Goal: Browse casually: Explore the website without a specific task or goal

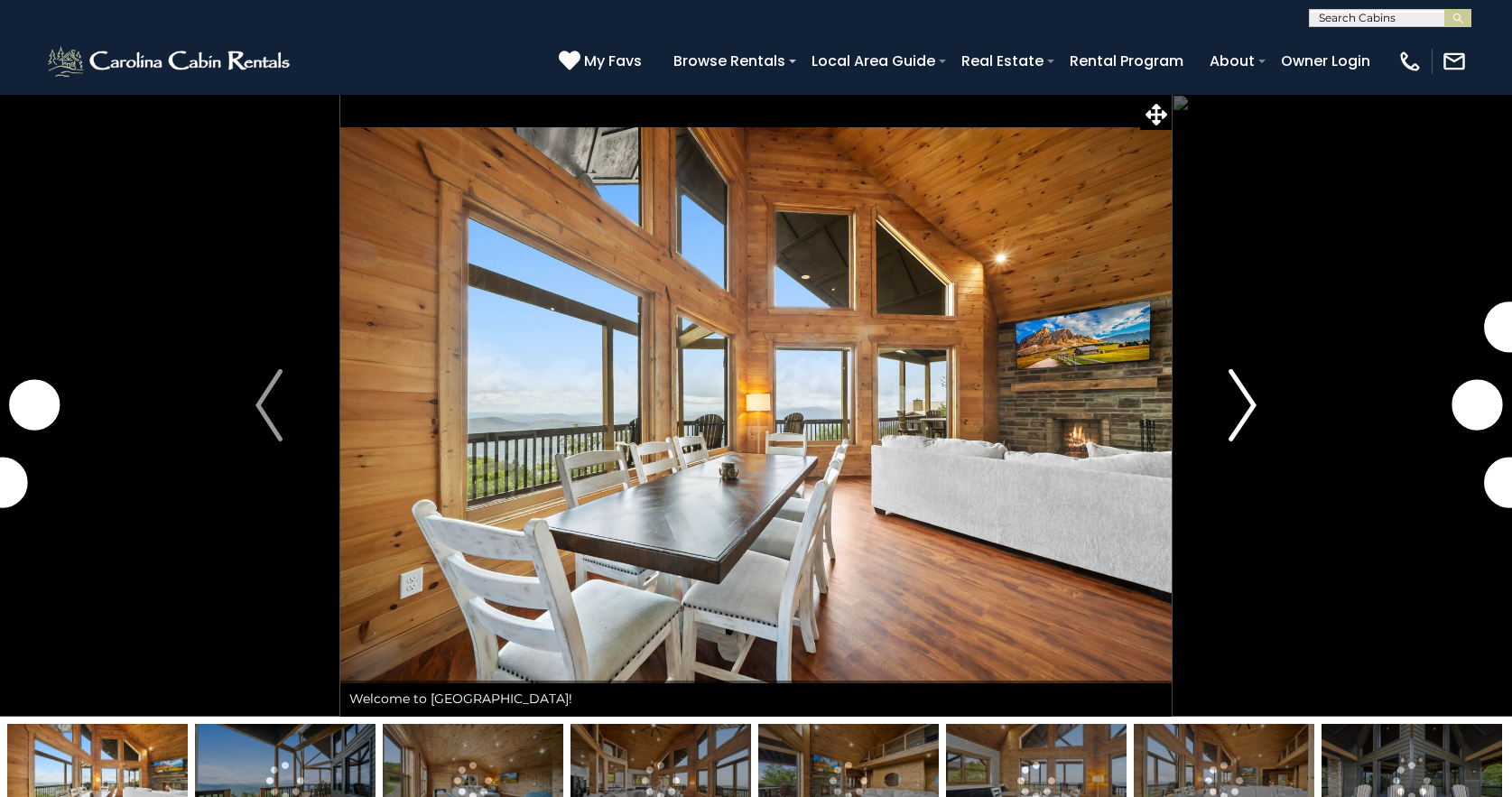
click at [1251, 409] on img "Next" at bounding box center [1244, 406] width 27 height 72
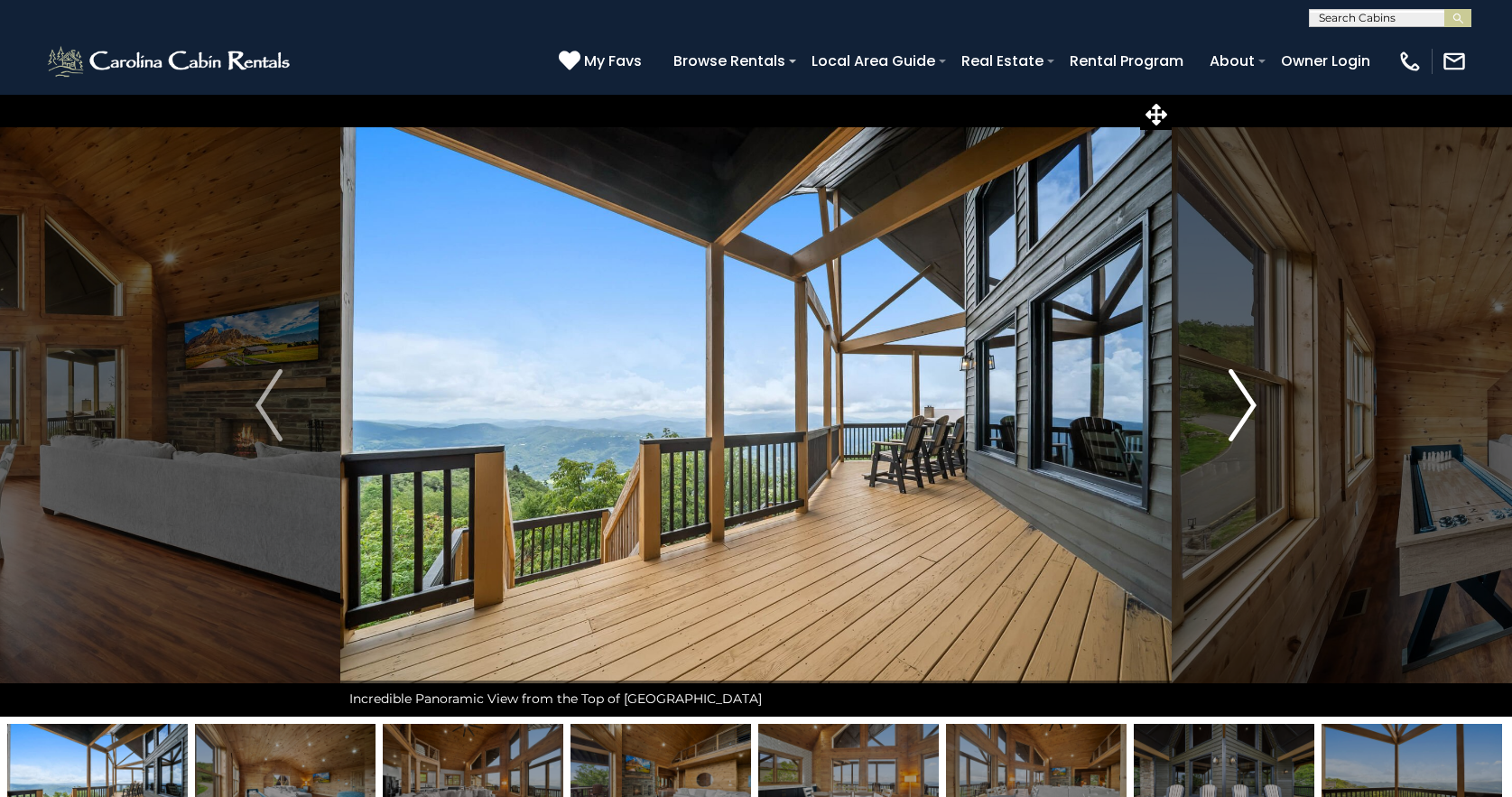
click at [1254, 403] on img "Next" at bounding box center [1244, 406] width 27 height 72
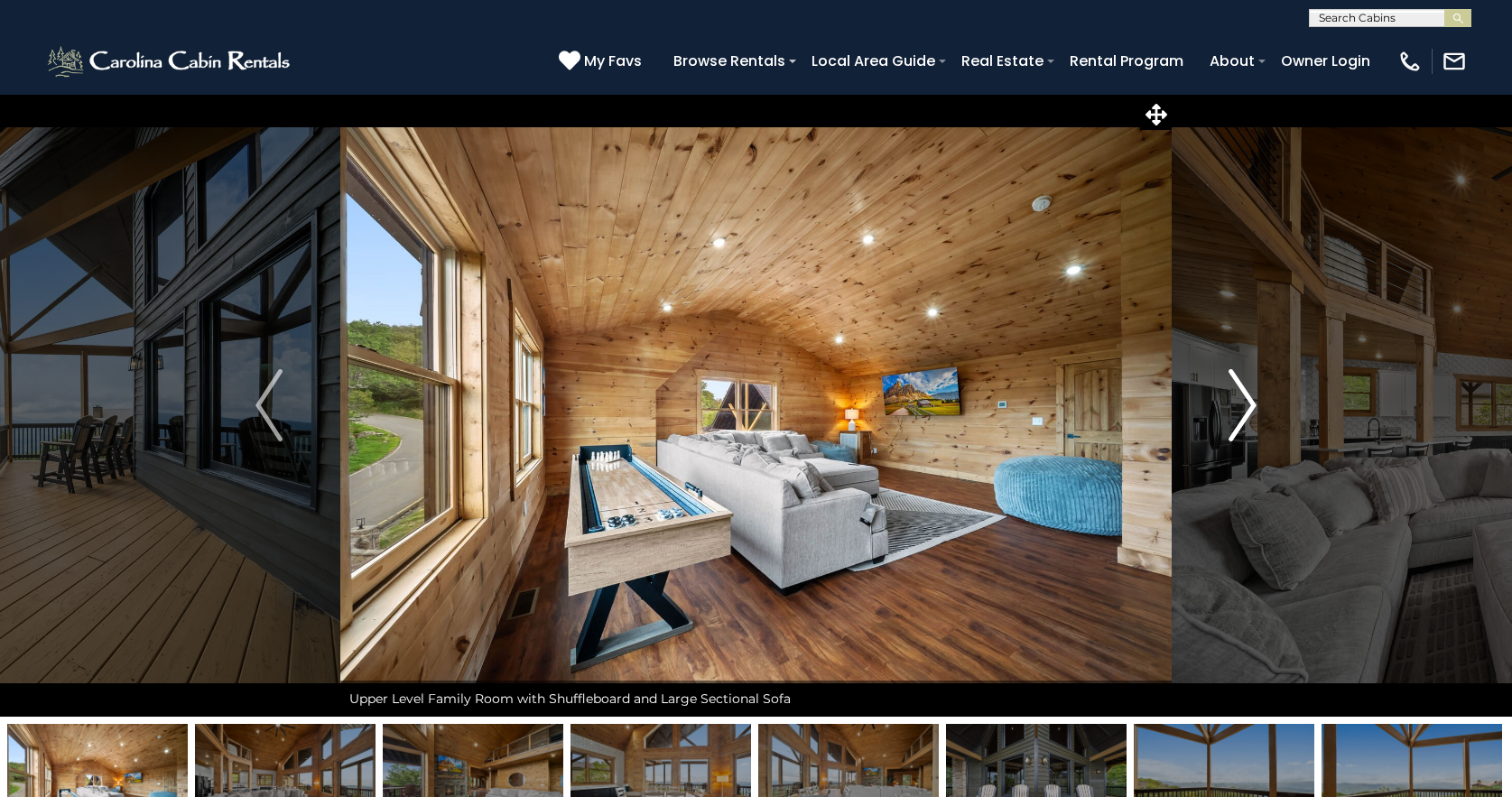
click at [1254, 402] on img "Next" at bounding box center [1244, 406] width 27 height 72
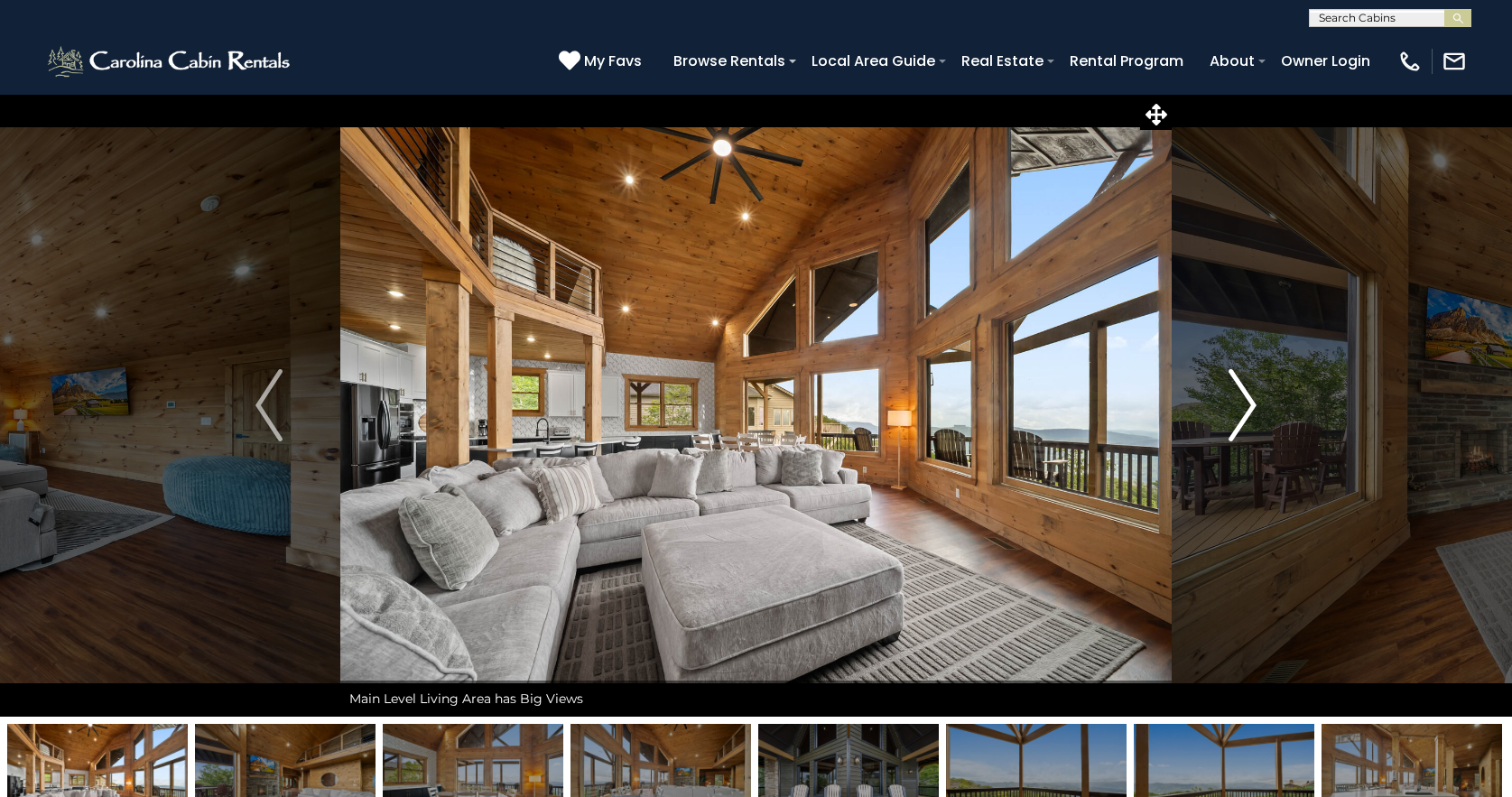
click at [1254, 402] on img "Next" at bounding box center [1244, 406] width 27 height 72
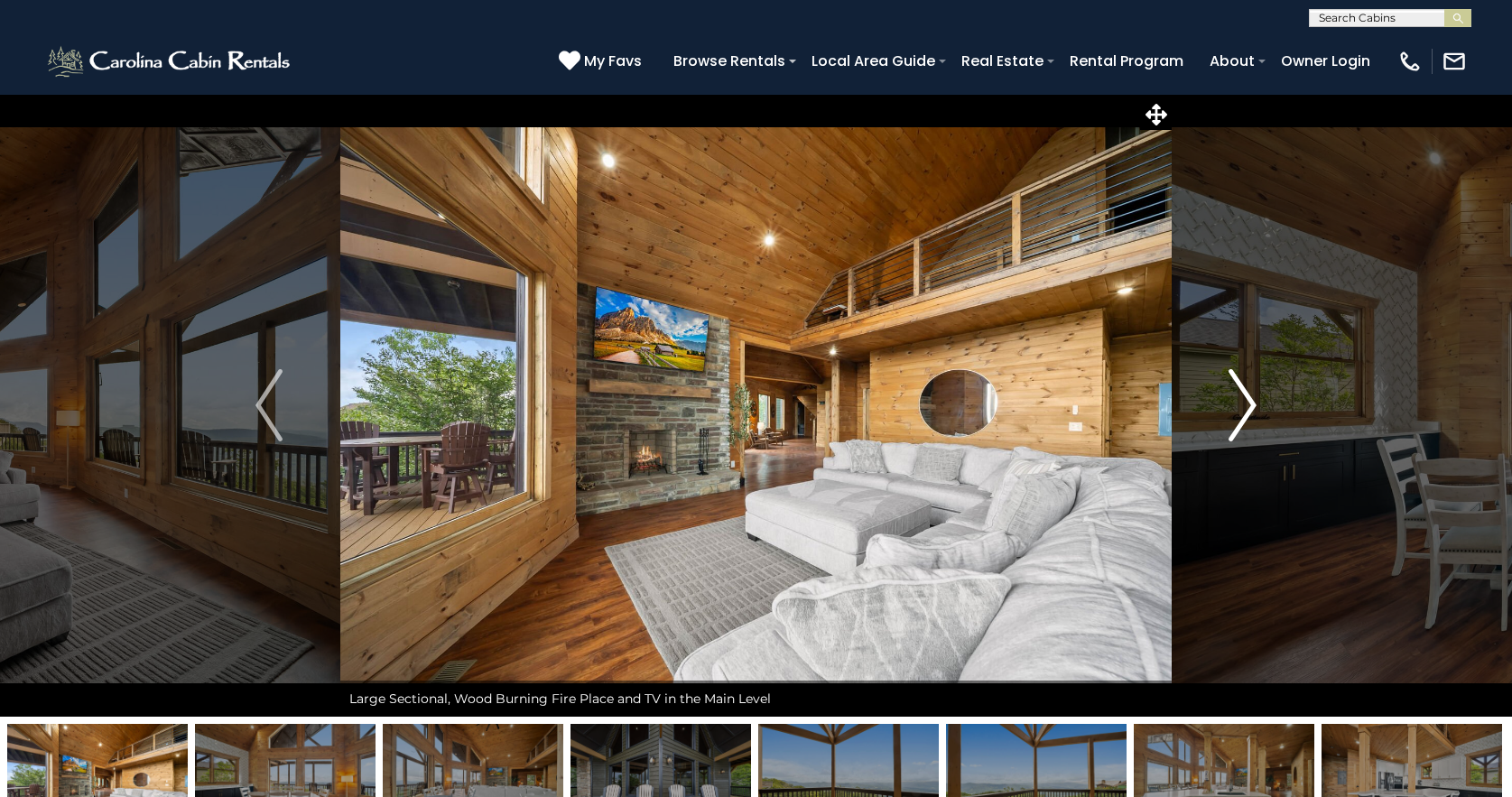
click at [1254, 402] on img "Next" at bounding box center [1244, 406] width 27 height 72
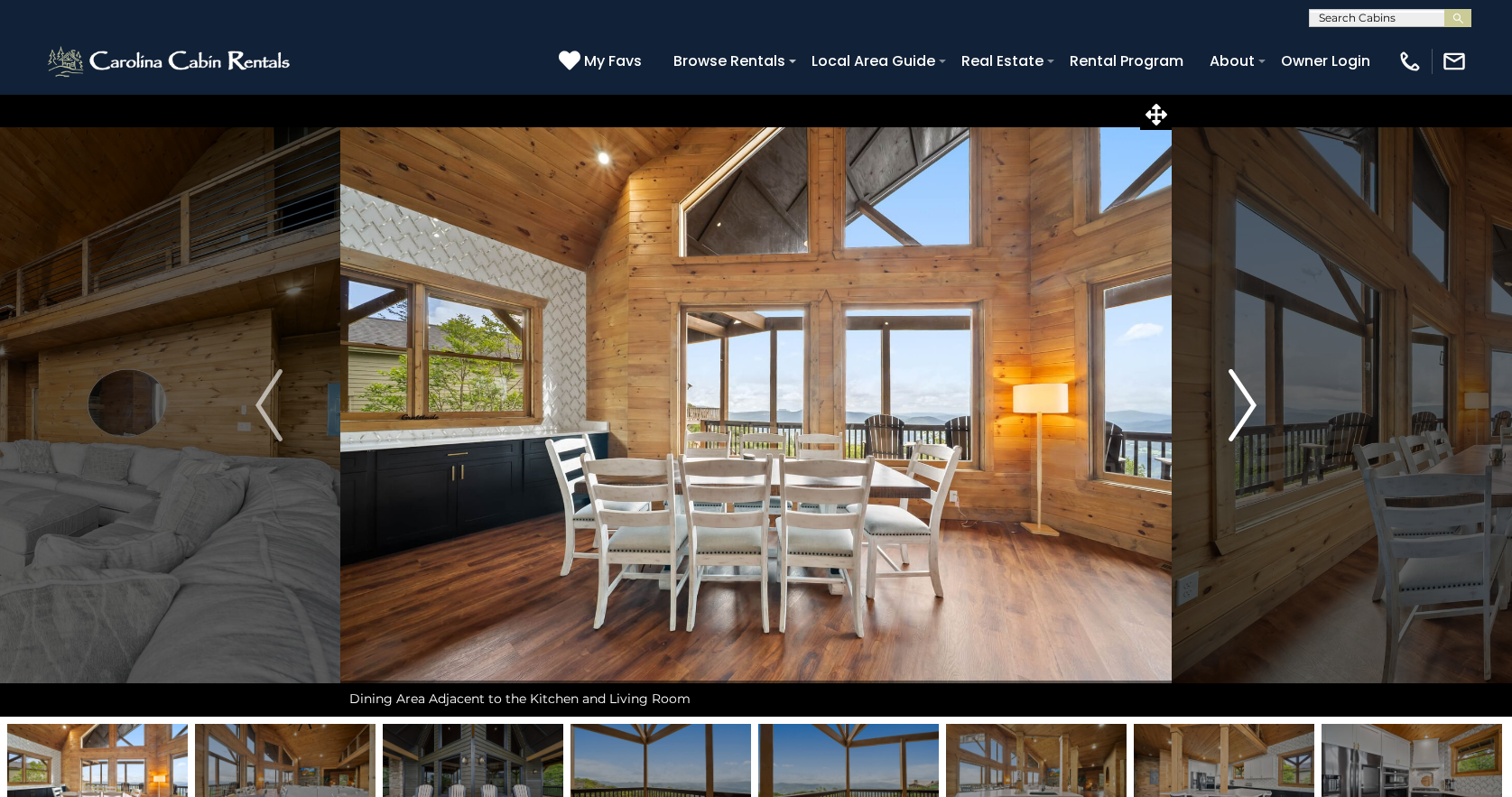
click at [1254, 402] on img "Next" at bounding box center [1244, 406] width 27 height 72
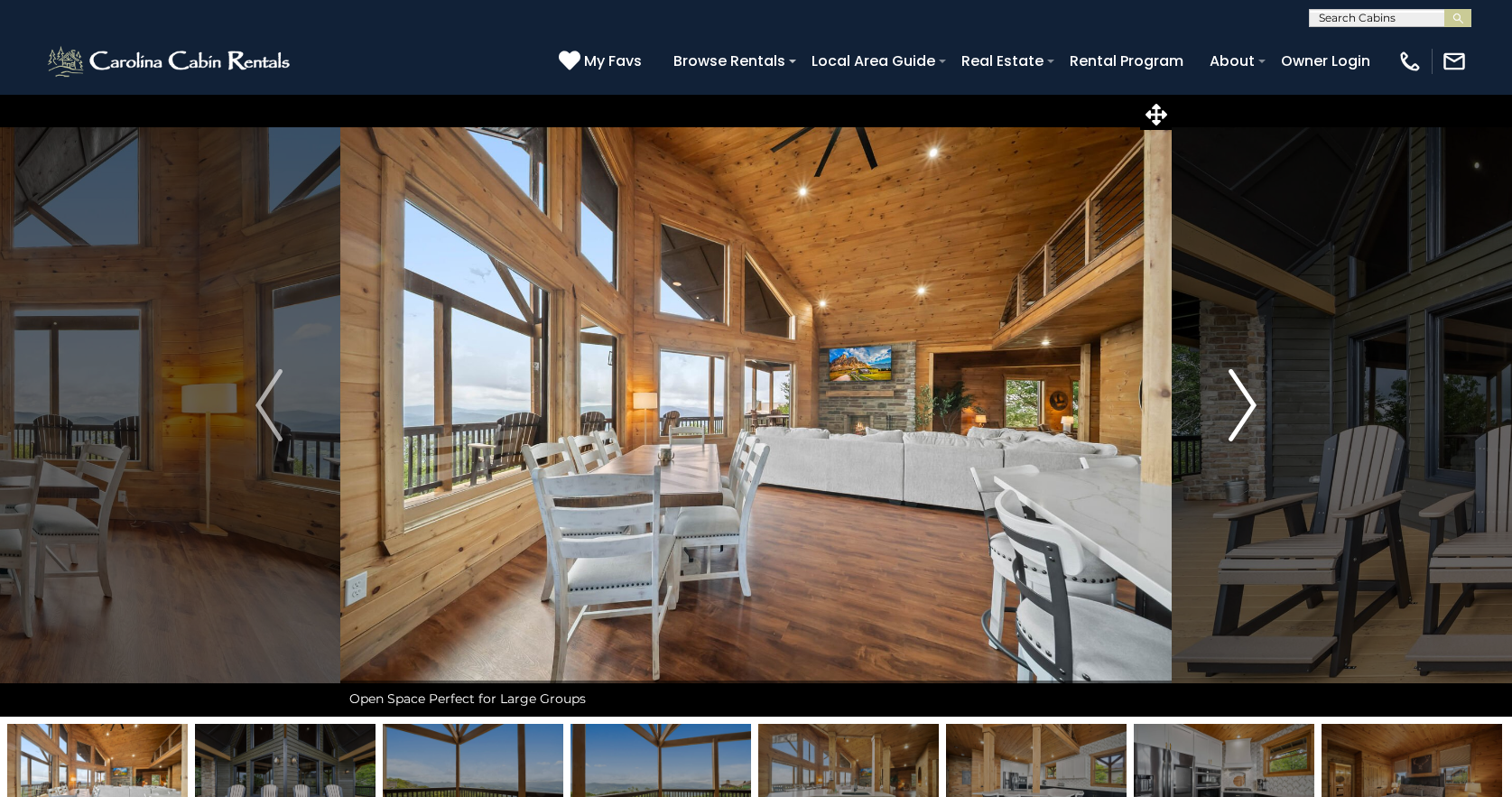
click at [1254, 402] on img "Next" at bounding box center [1244, 406] width 27 height 72
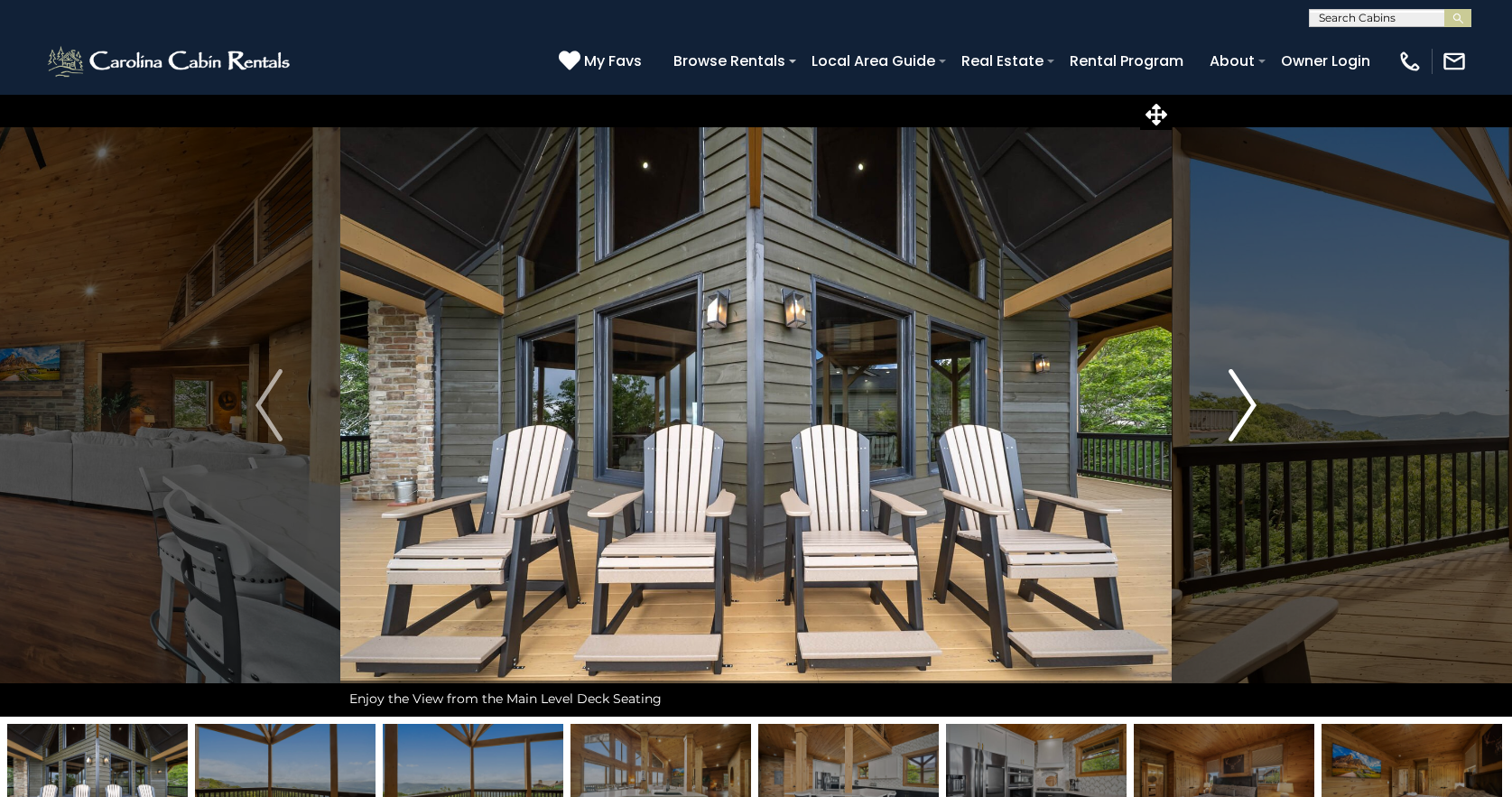
click at [1249, 405] on img "Next" at bounding box center [1244, 406] width 27 height 72
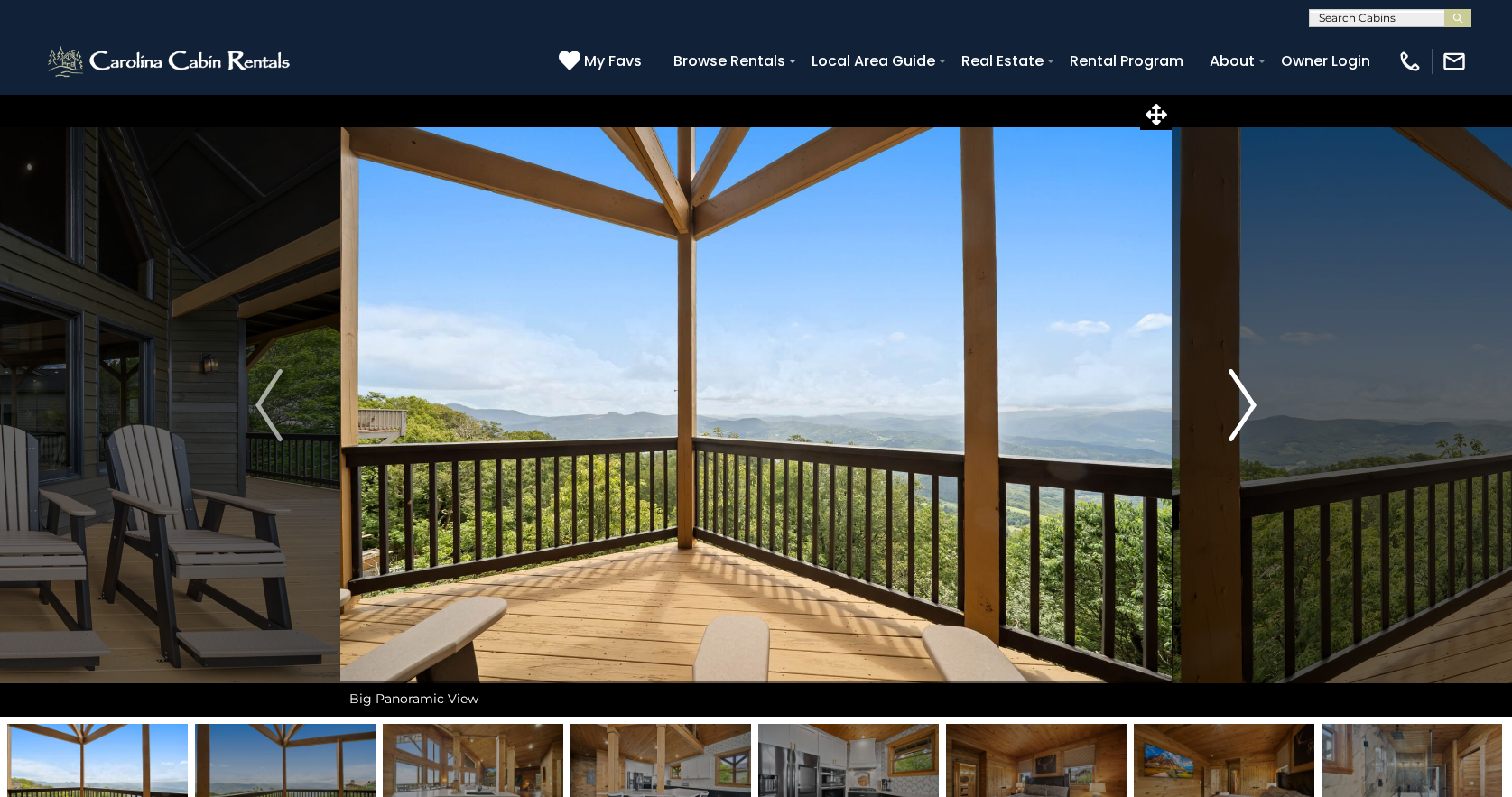
click at [1249, 405] on img "Next" at bounding box center [1244, 406] width 27 height 72
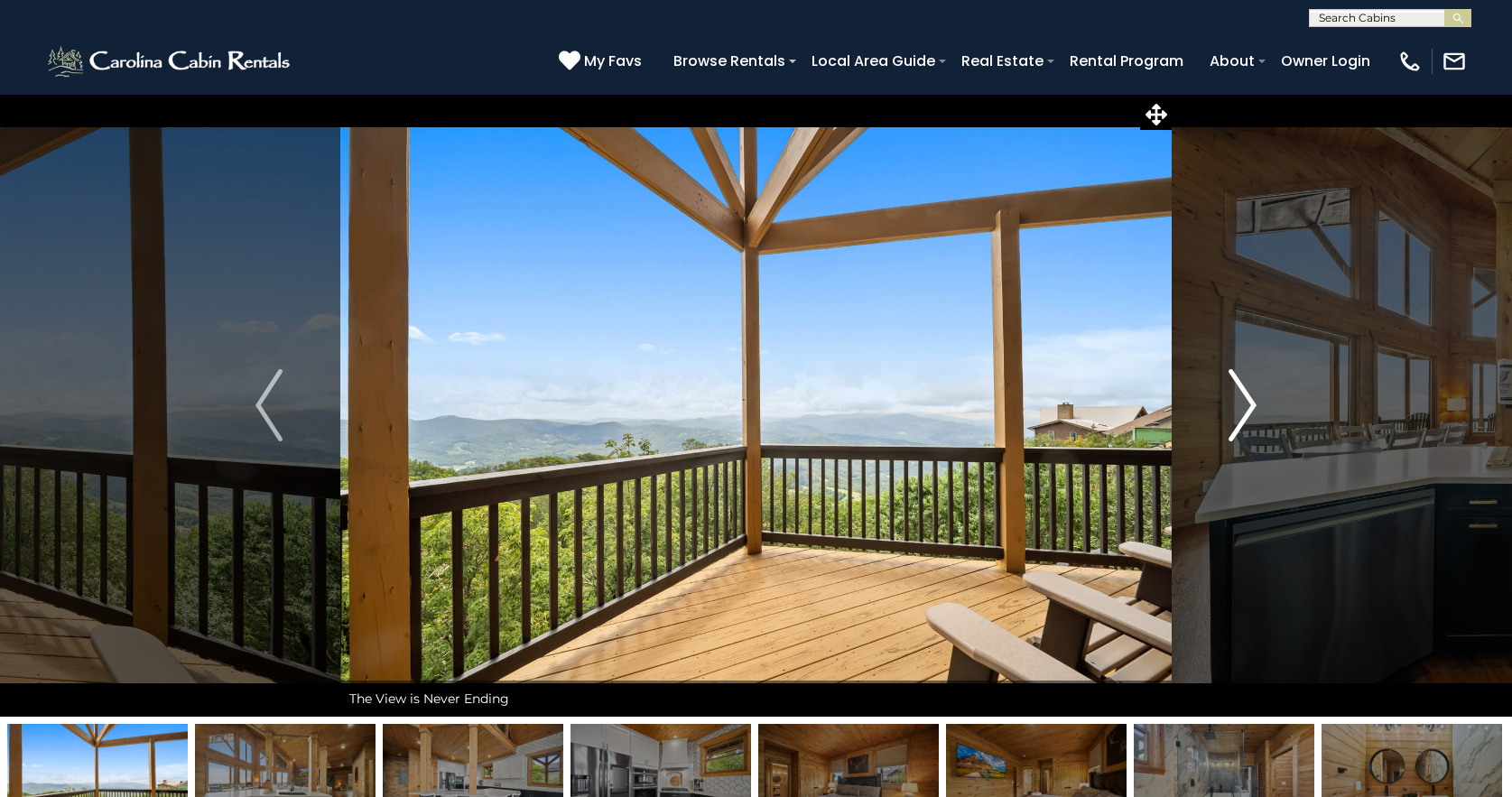
click at [1249, 405] on img "Next" at bounding box center [1244, 406] width 27 height 72
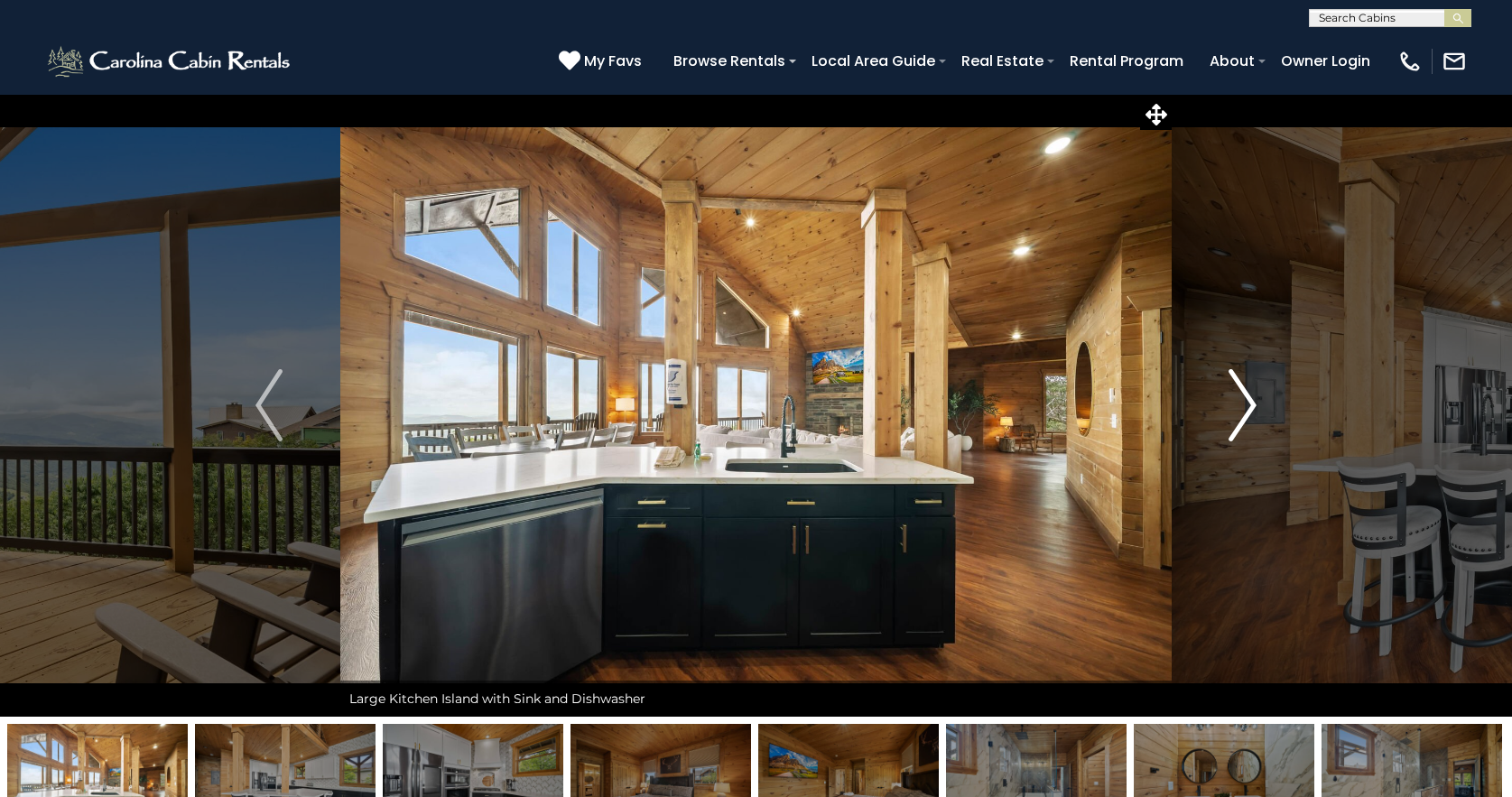
click at [1249, 405] on img "Next" at bounding box center [1244, 406] width 27 height 72
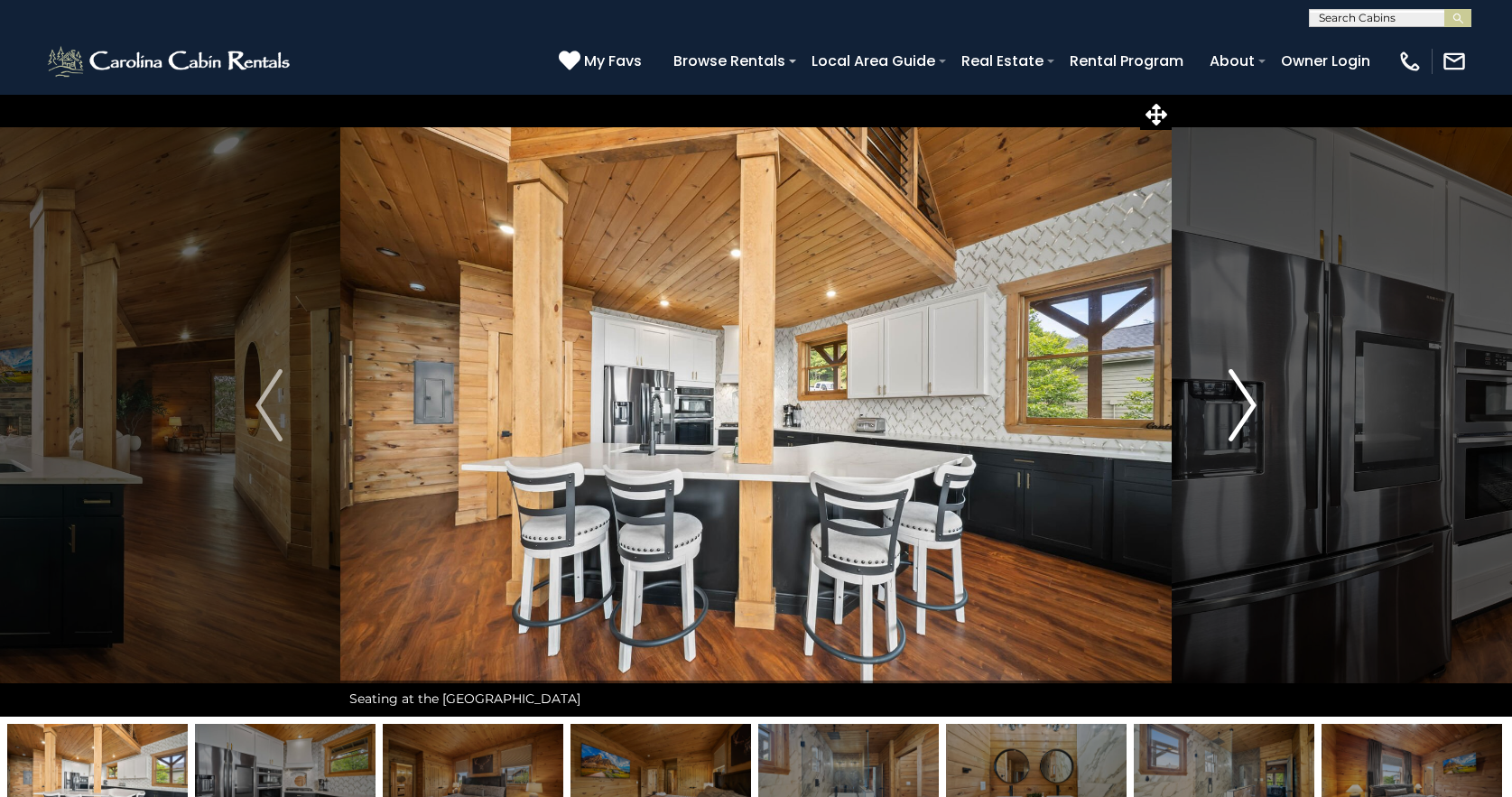
click at [1249, 405] on img "Next" at bounding box center [1244, 406] width 27 height 72
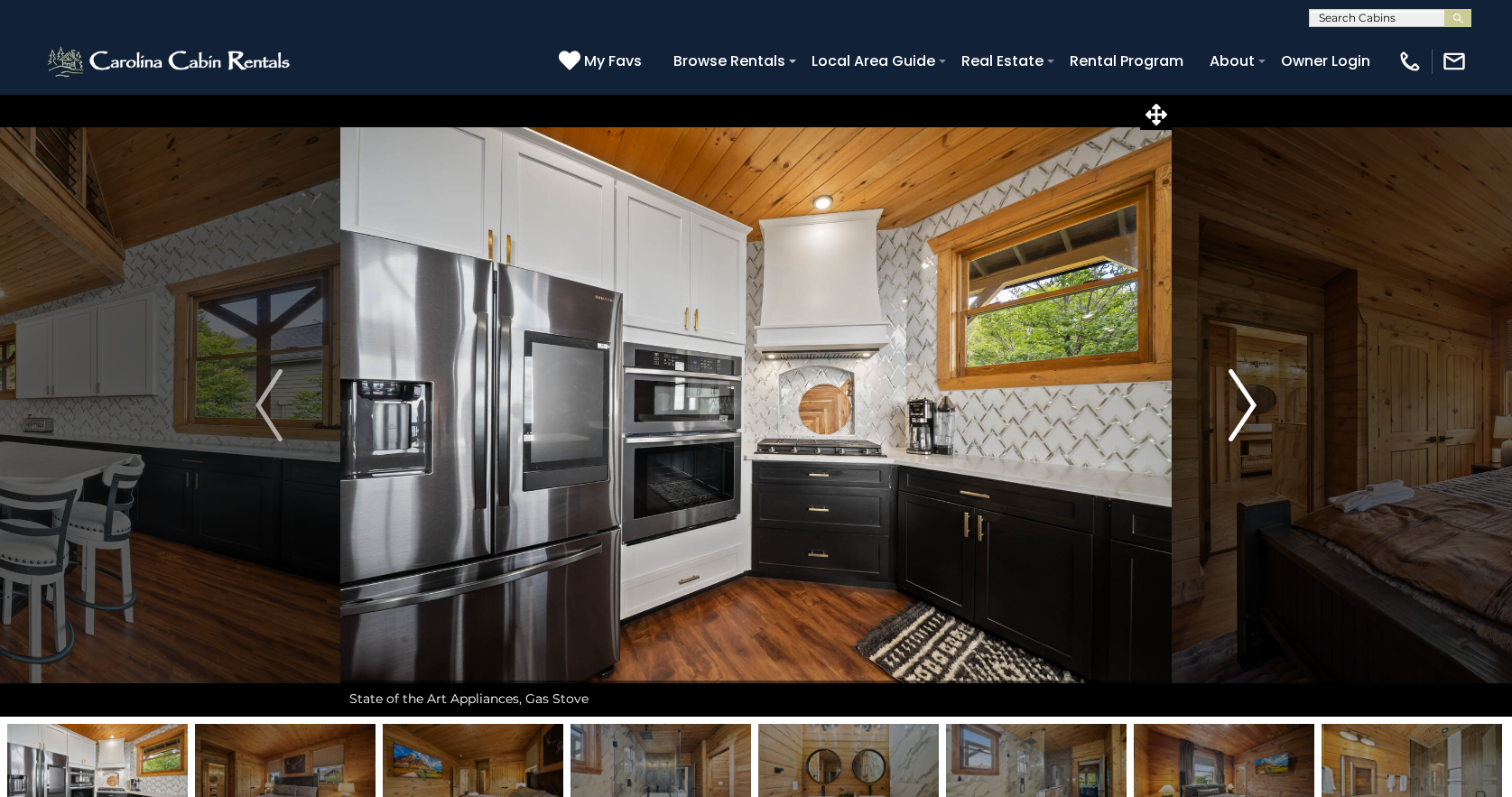
click at [1249, 405] on img "Next" at bounding box center [1244, 406] width 27 height 72
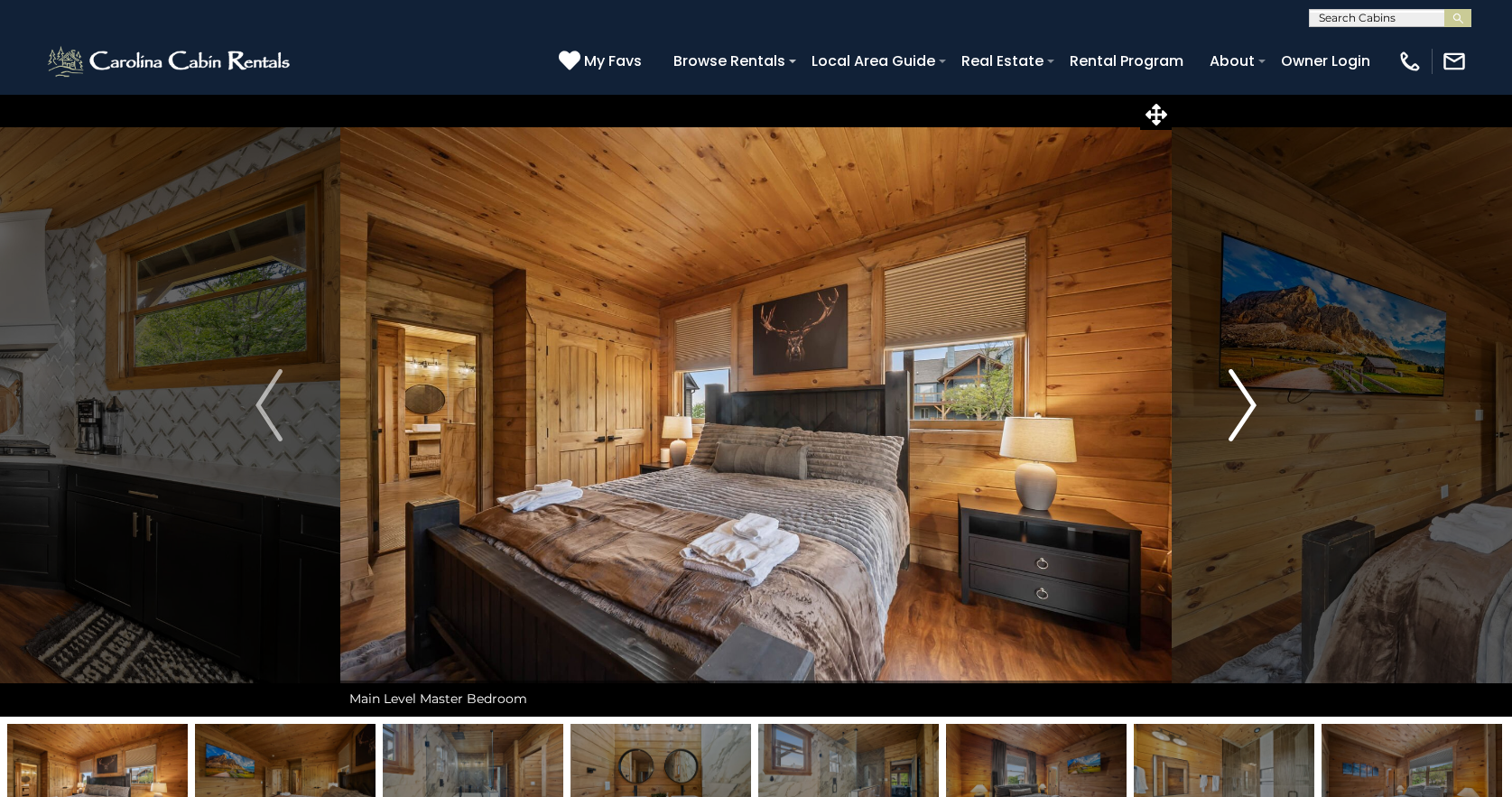
click at [1249, 405] on img "Next" at bounding box center [1244, 406] width 27 height 72
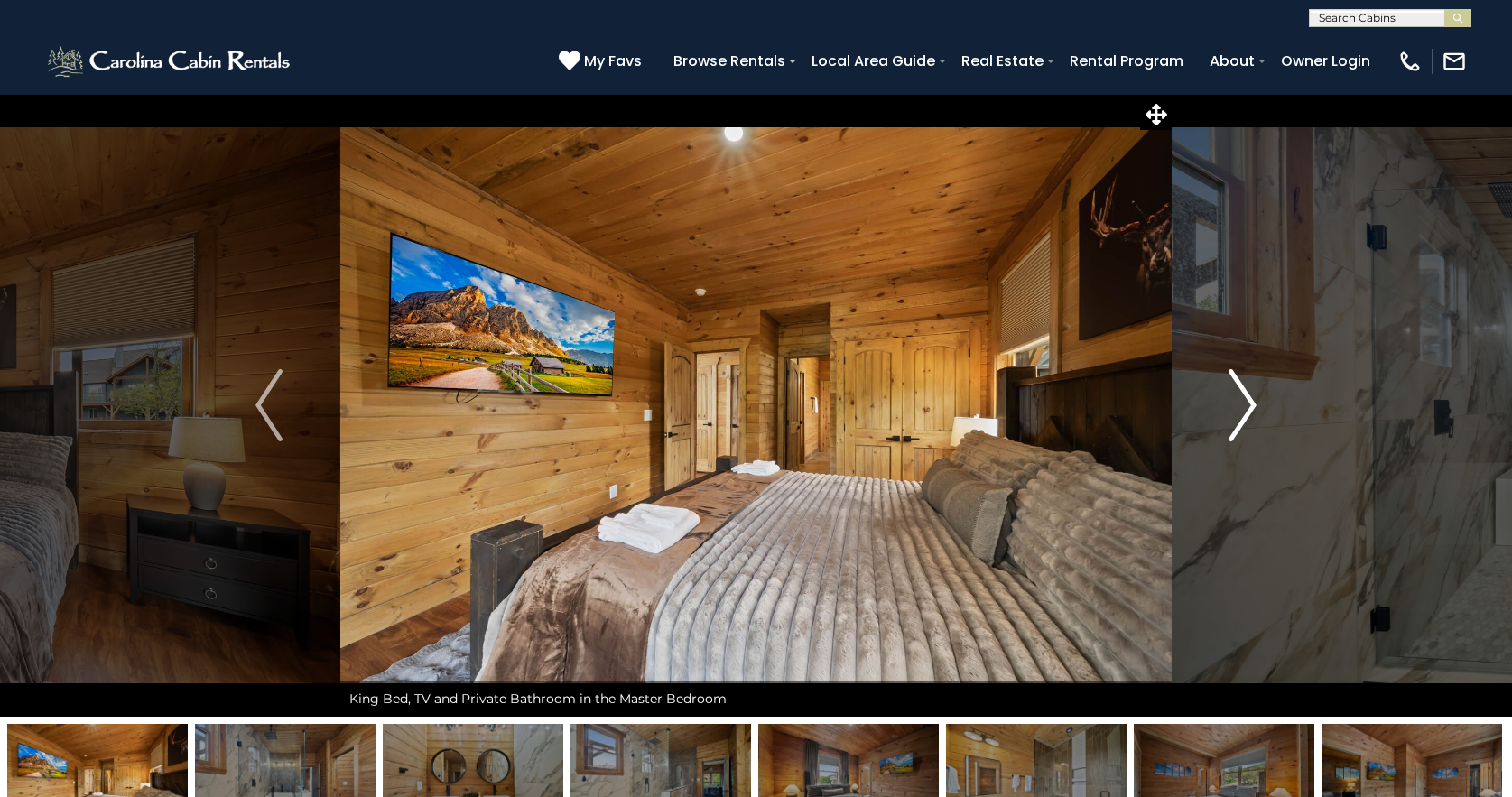
click at [1249, 405] on img "Next" at bounding box center [1244, 406] width 27 height 72
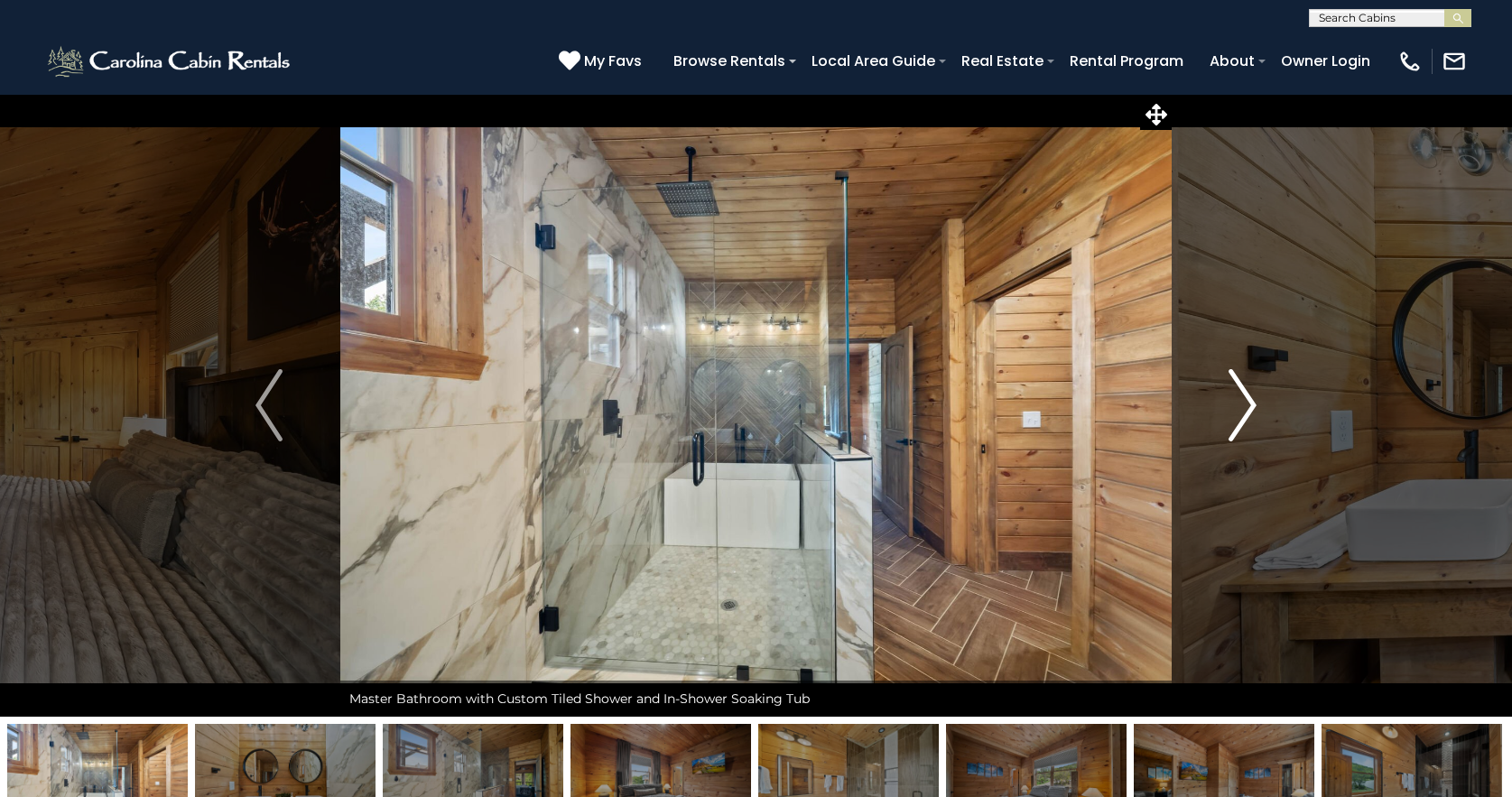
click at [1249, 405] on img "Next" at bounding box center [1244, 406] width 27 height 72
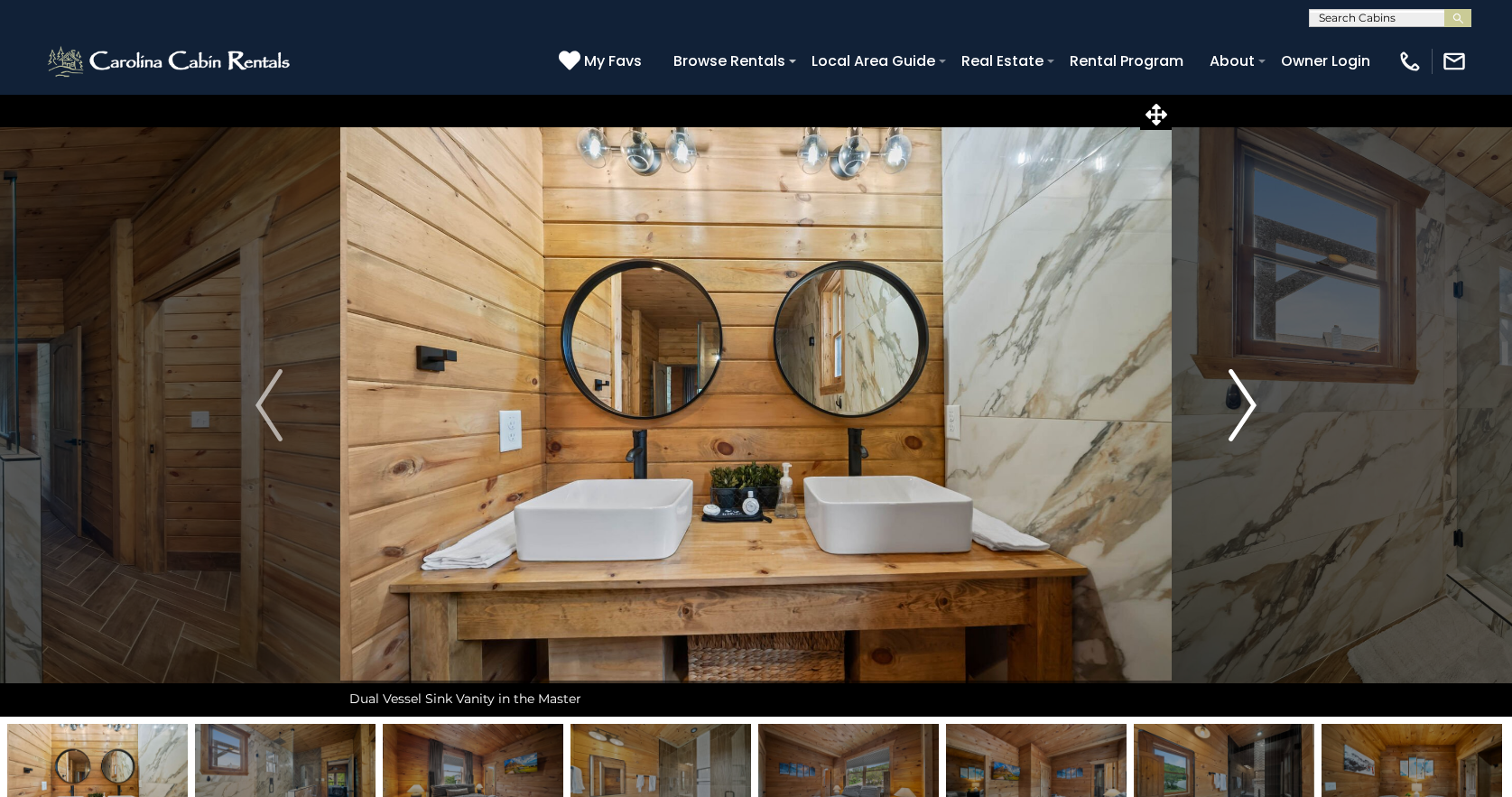
click at [1249, 405] on img "Next" at bounding box center [1244, 406] width 27 height 72
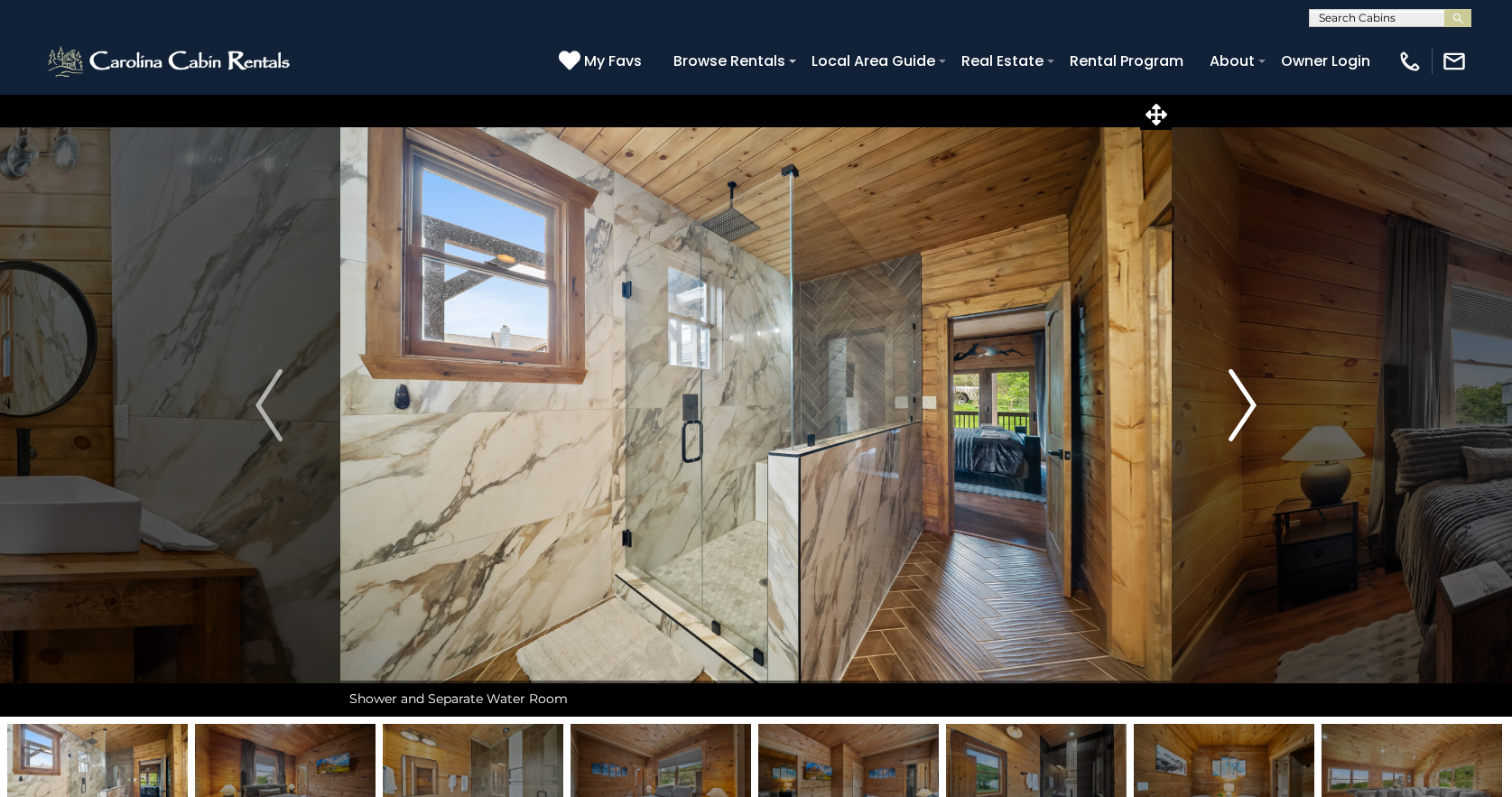
click at [1249, 405] on img "Next" at bounding box center [1244, 406] width 27 height 72
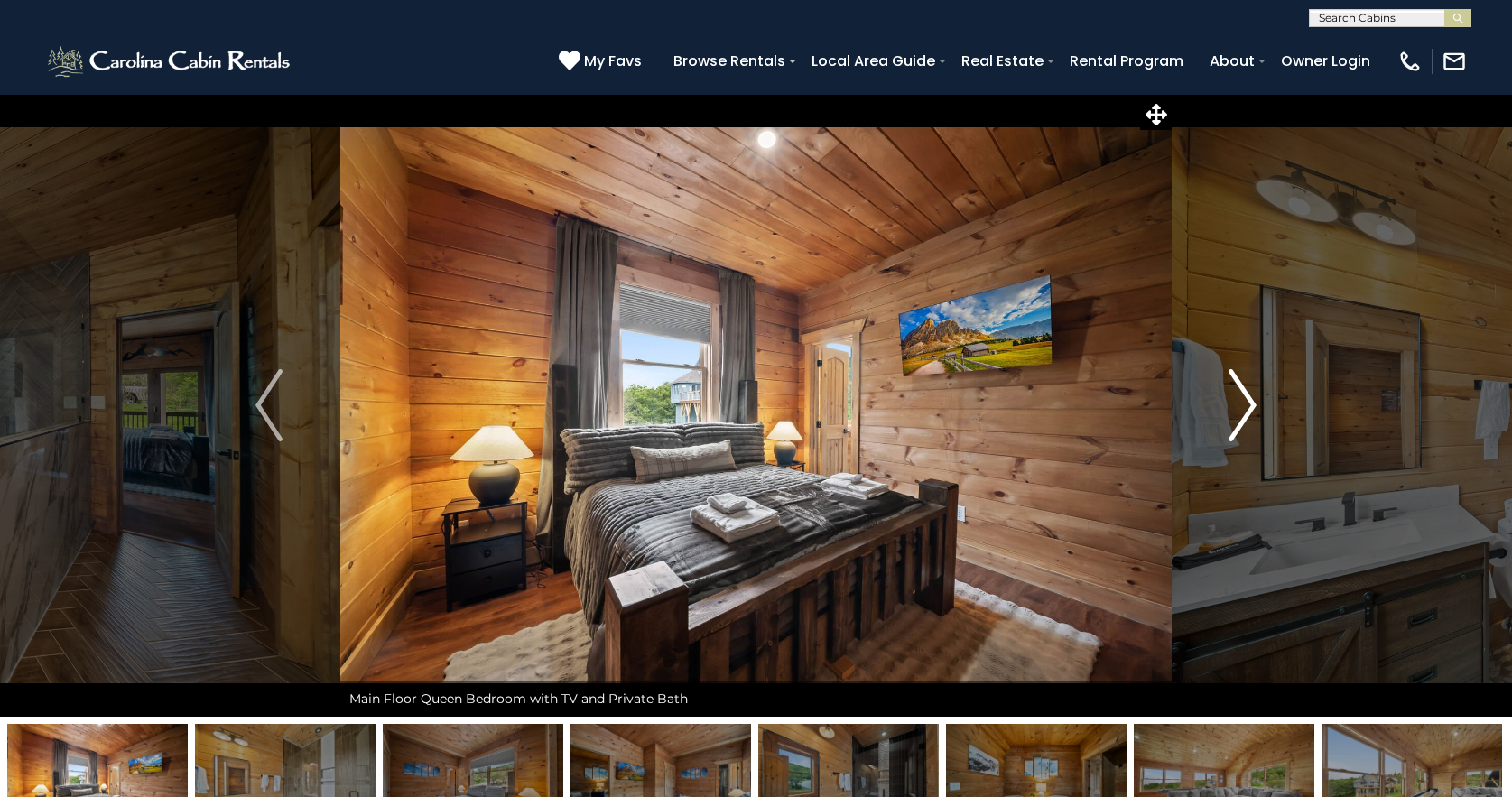
click at [1249, 405] on img "Next" at bounding box center [1244, 406] width 27 height 72
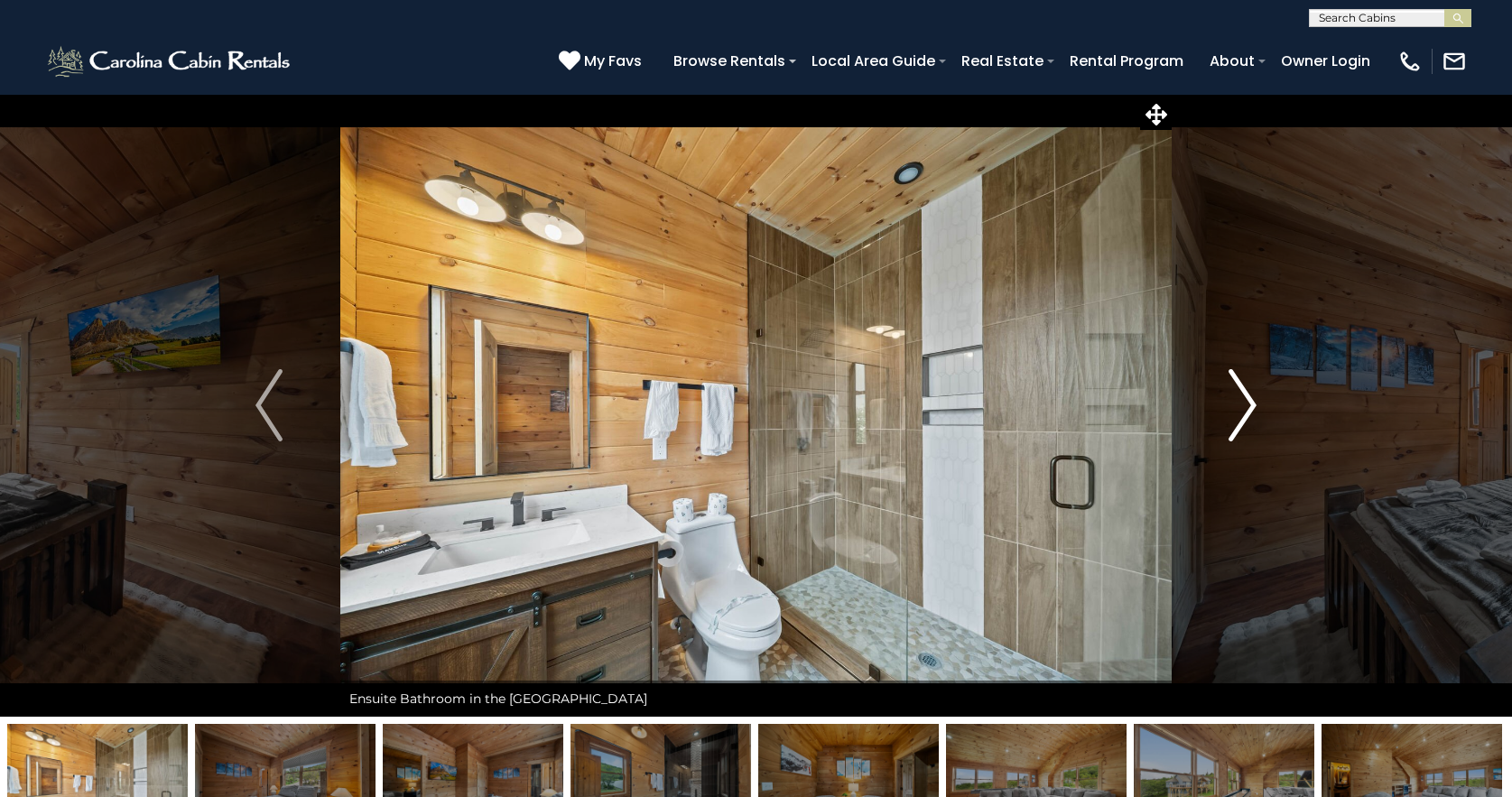
click at [1249, 405] on img "Next" at bounding box center [1244, 406] width 27 height 72
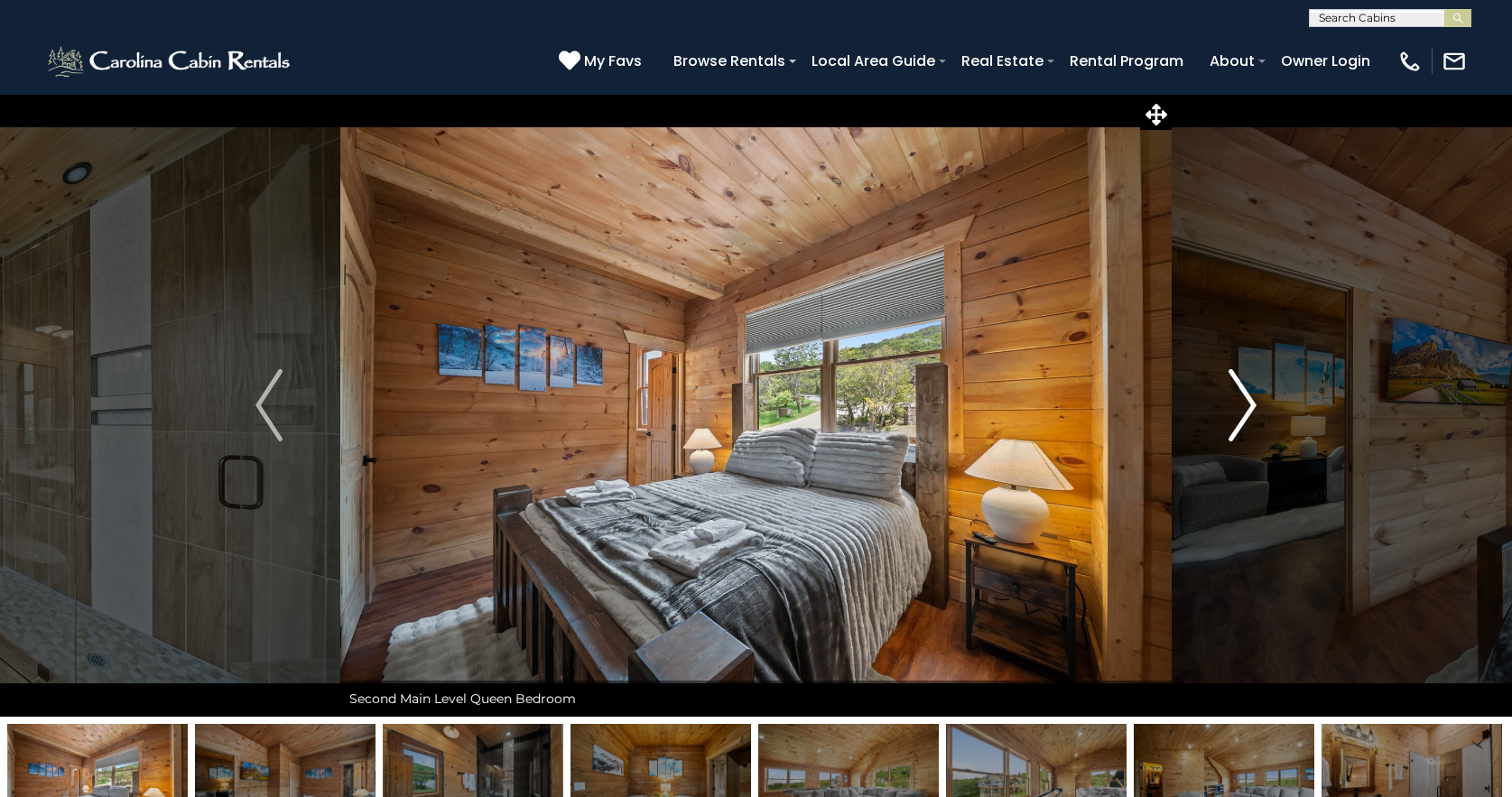
click at [1249, 405] on img "Next" at bounding box center [1244, 406] width 27 height 72
